Goal: Task Accomplishment & Management: Use online tool/utility

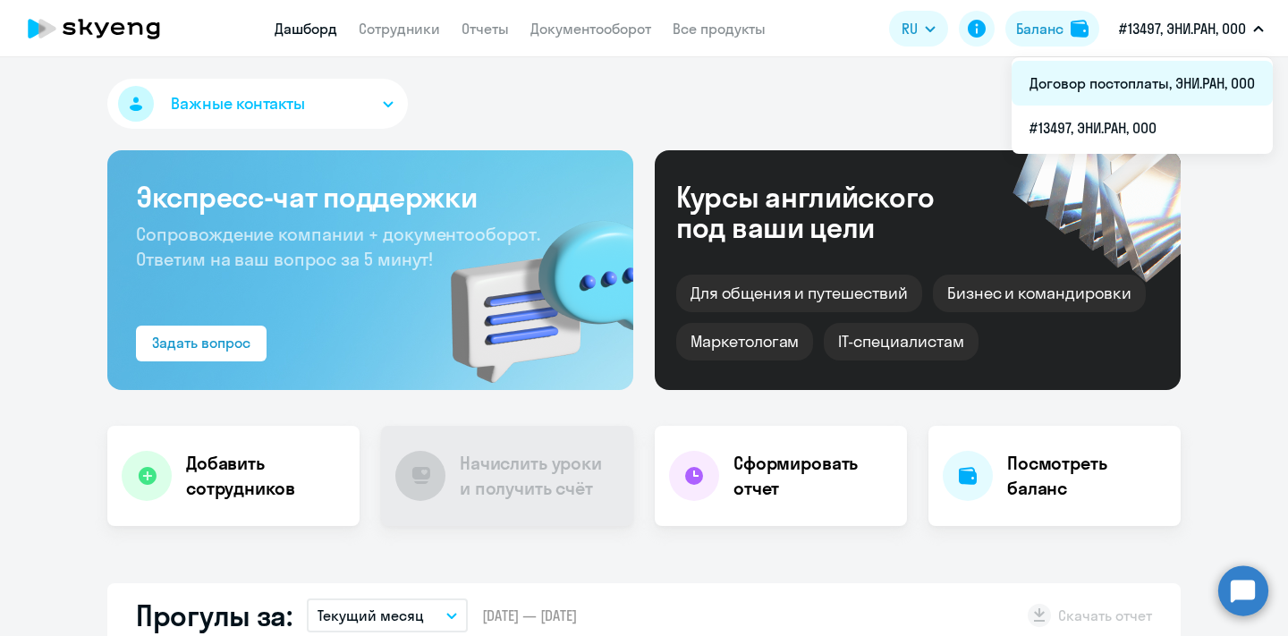
click at [1163, 88] on li "Договор постоплаты, ЭНИ.РАН, ООО" at bounding box center [1141, 83] width 261 height 45
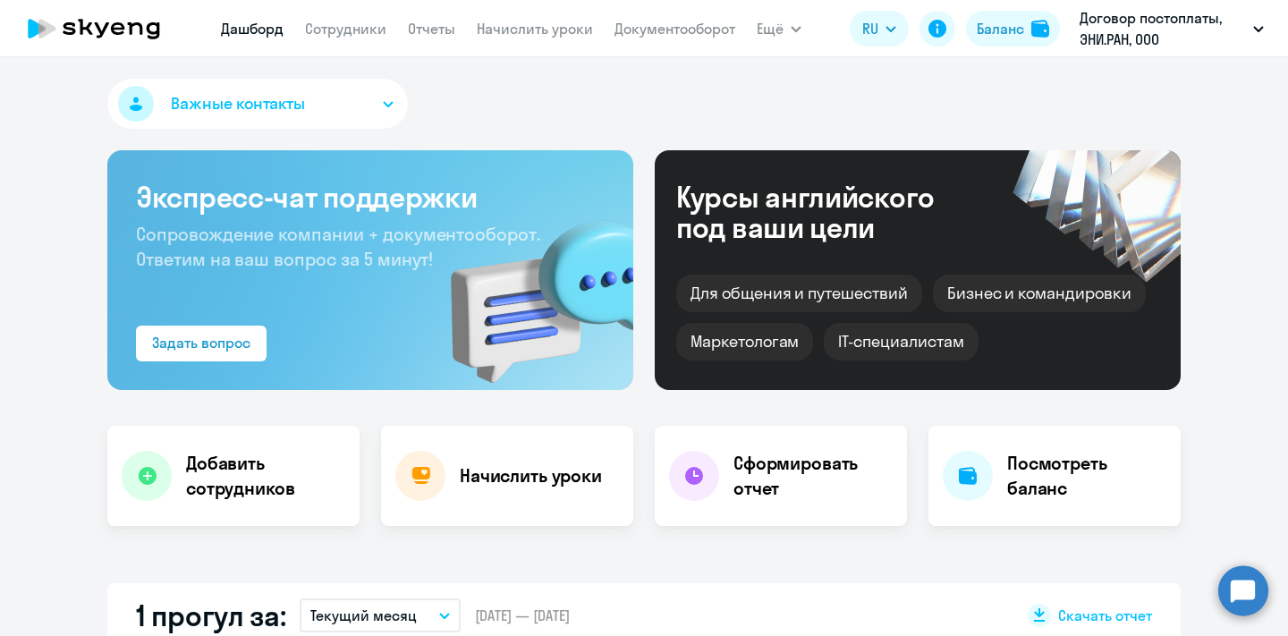
select select "30"
click at [347, 26] on link "Сотрудники" at bounding box center [345, 29] width 81 height 18
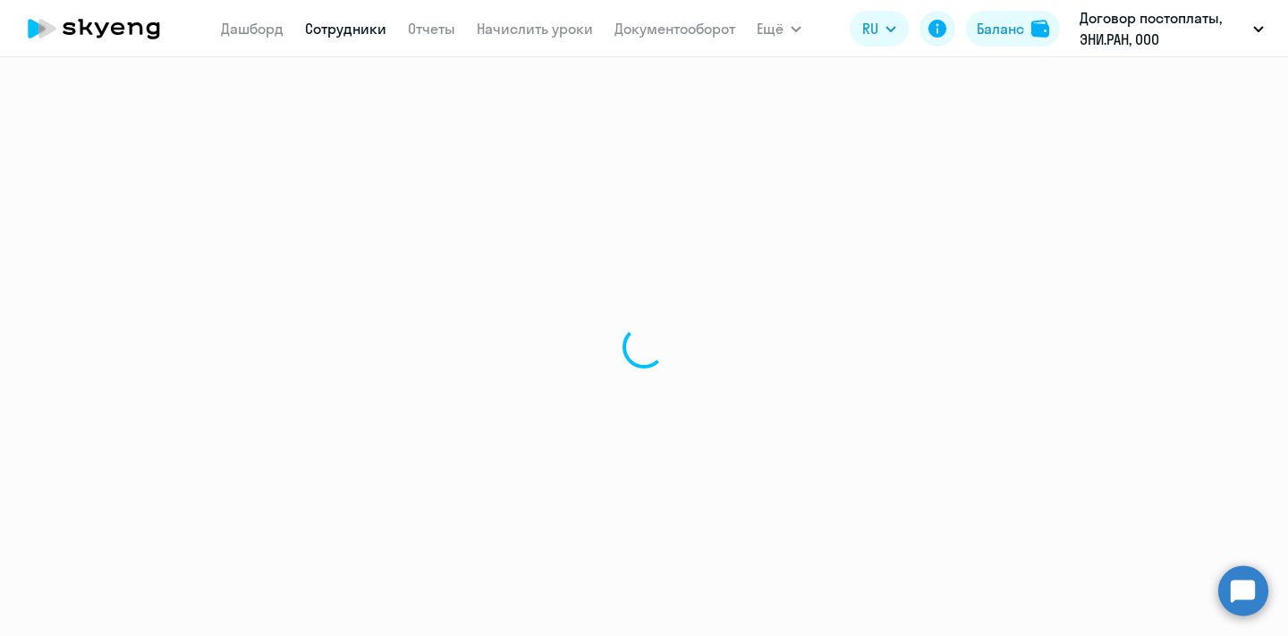
select select "30"
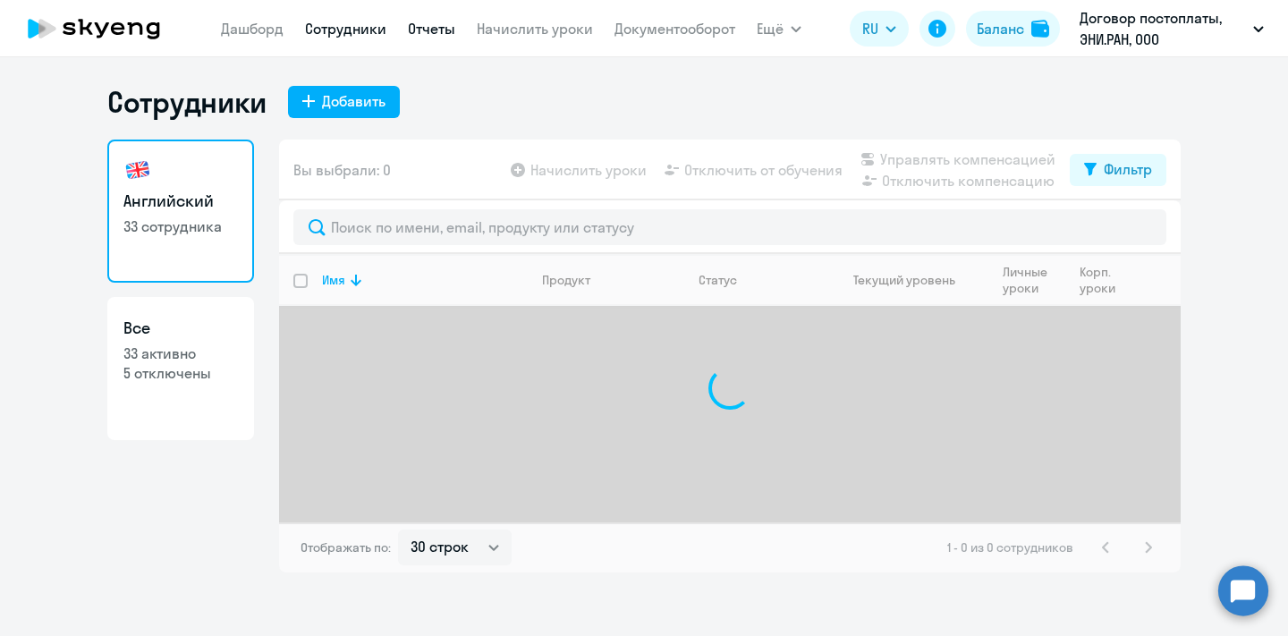
click at [449, 28] on link "Отчеты" at bounding box center [431, 29] width 47 height 18
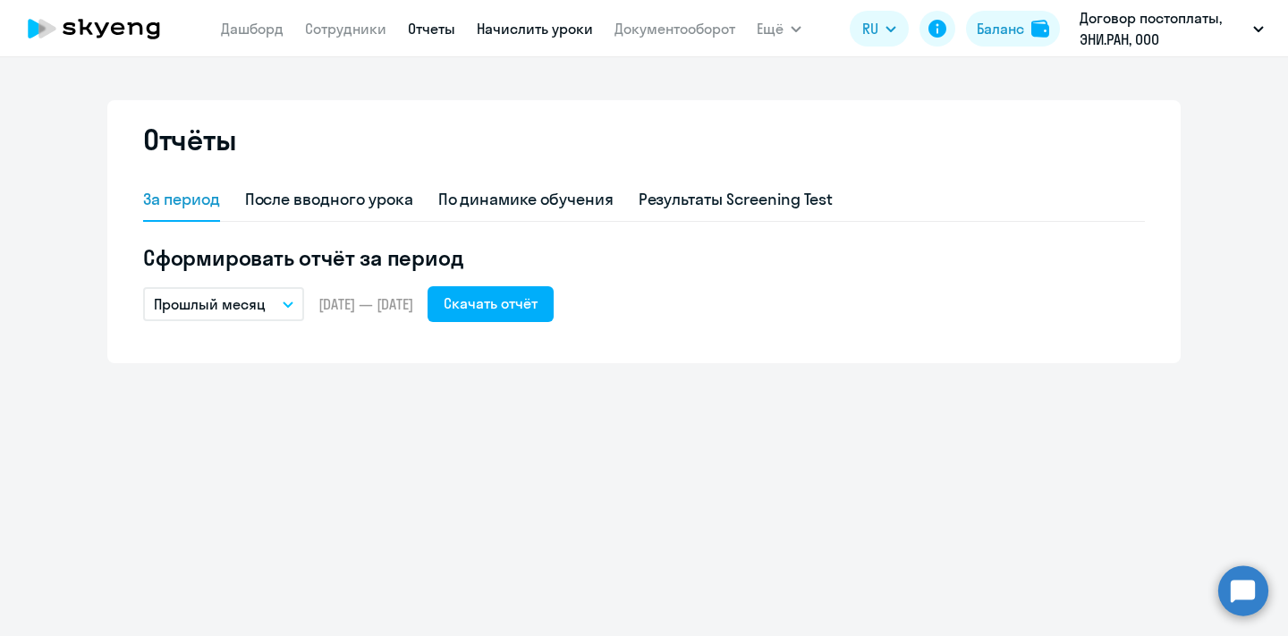
click at [512, 27] on link "Начислить уроки" at bounding box center [535, 29] width 116 height 18
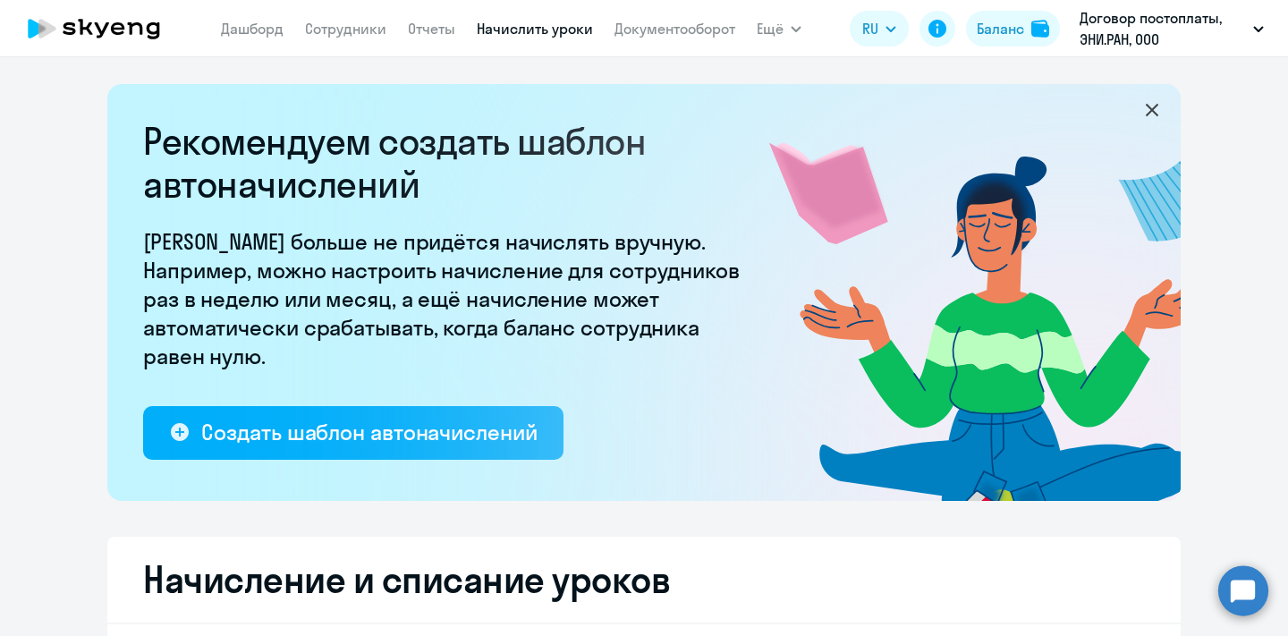
select select "10"
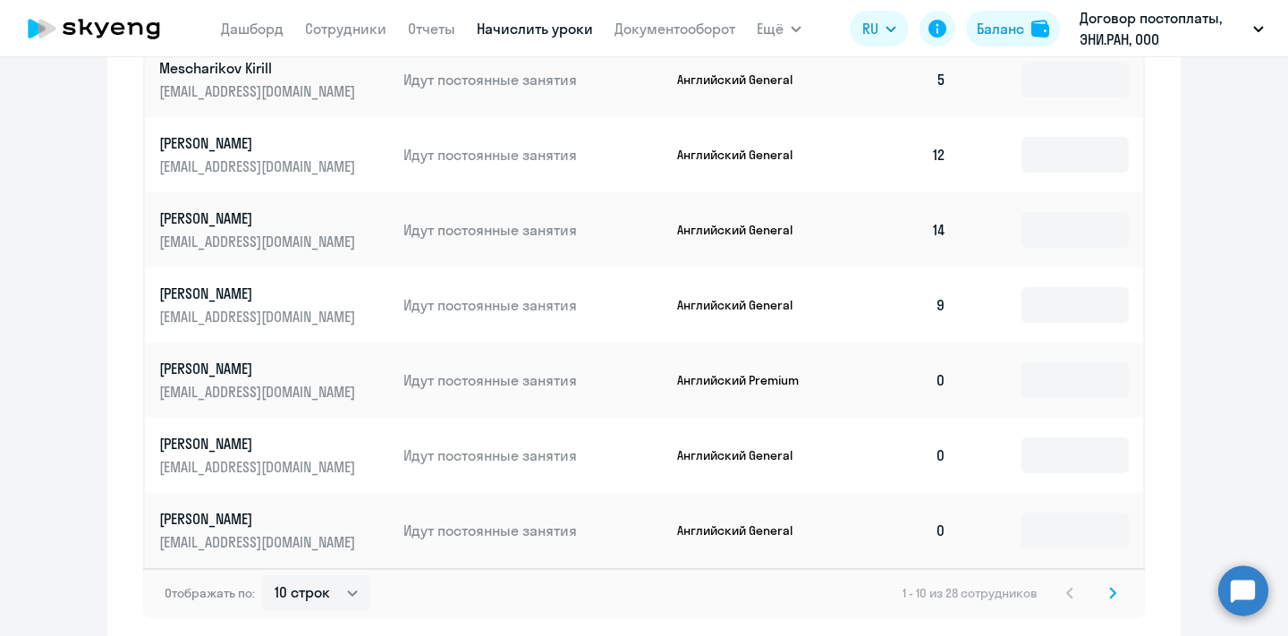
scroll to position [1210, 0]
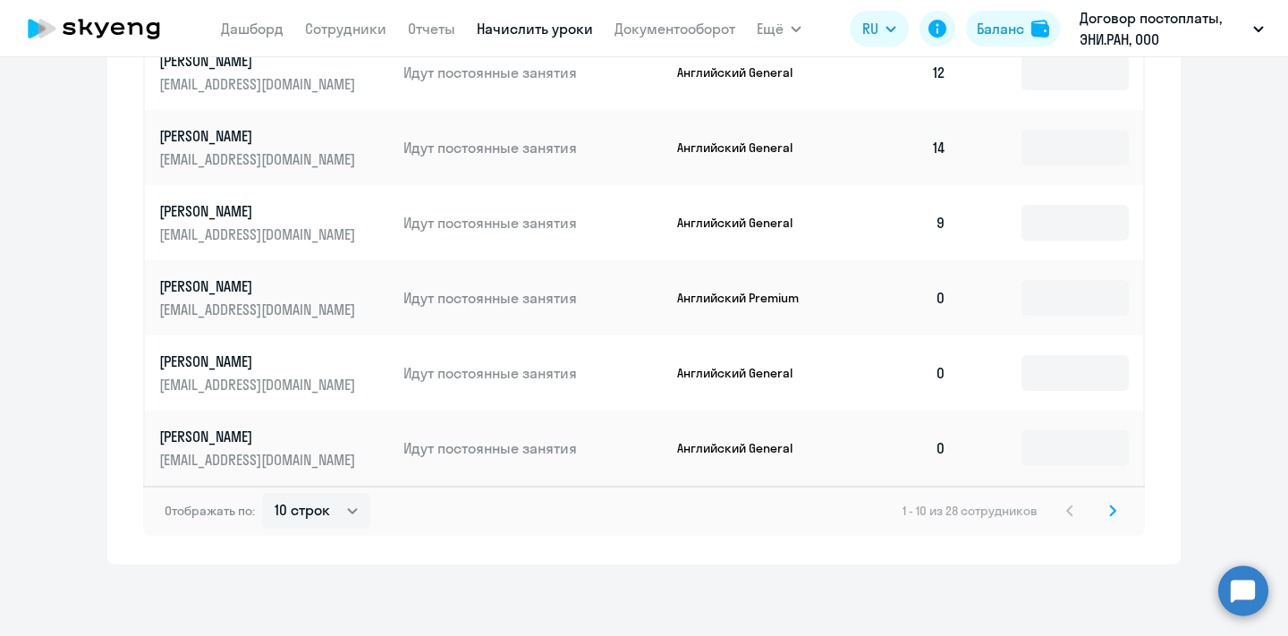
click at [1109, 515] on icon at bounding box center [1112, 510] width 7 height 13
click at [1111, 507] on icon at bounding box center [1112, 510] width 5 height 10
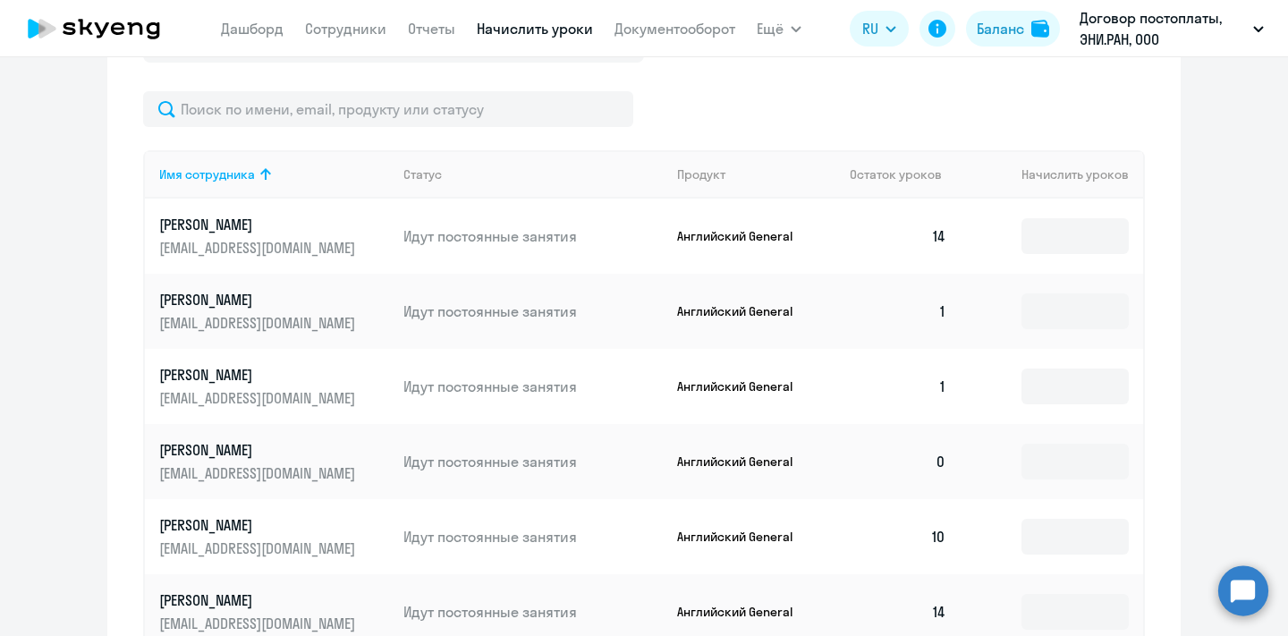
scroll to position [744, 0]
click at [1051, 387] on input at bounding box center [1074, 388] width 107 height 36
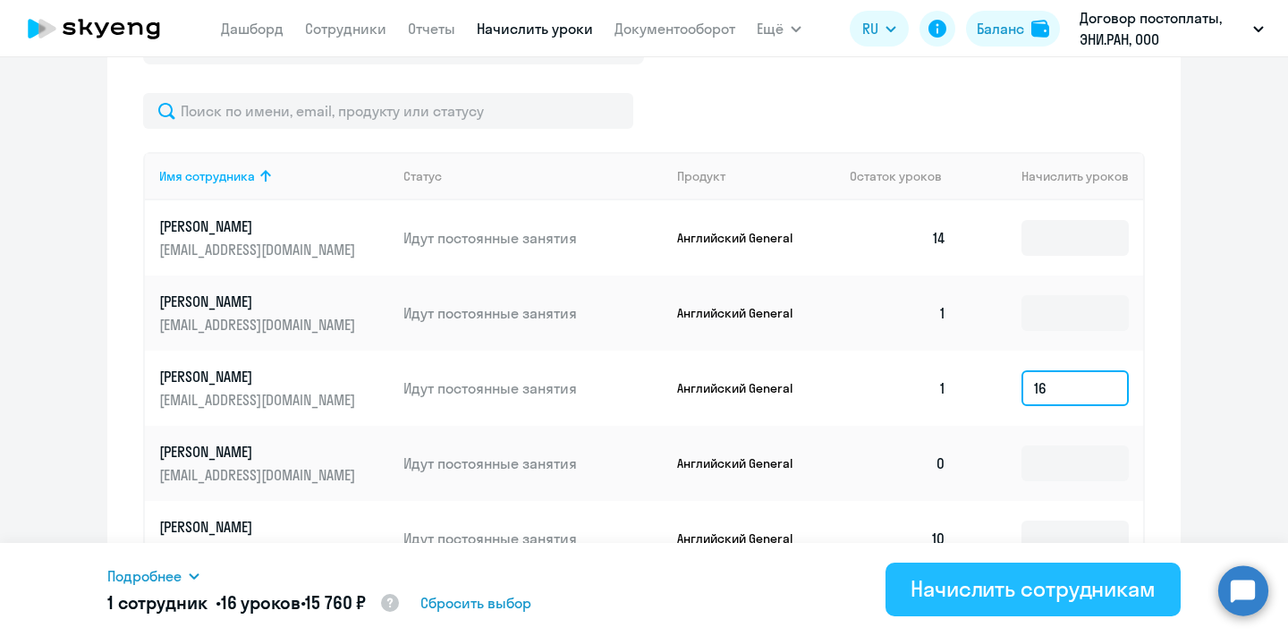
type input "16"
click at [1123, 585] on div "Начислить сотрудникам" at bounding box center [1032, 588] width 245 height 29
